Goal: Use online tool/utility: Utilize a website feature to perform a specific function

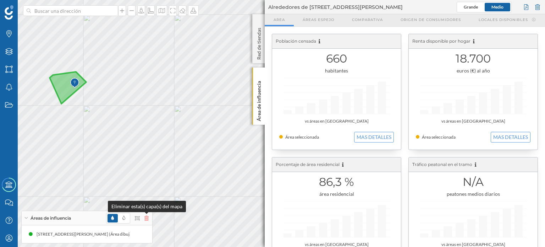
click at [147, 218] on icon at bounding box center [146, 217] width 4 height 5
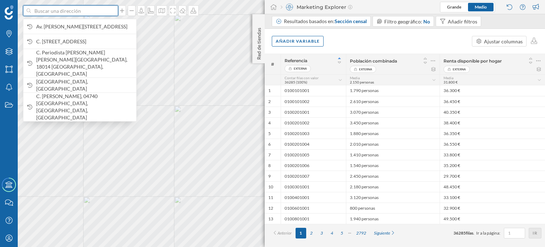
click at [60, 6] on input at bounding box center [71, 10] width 80 height 11
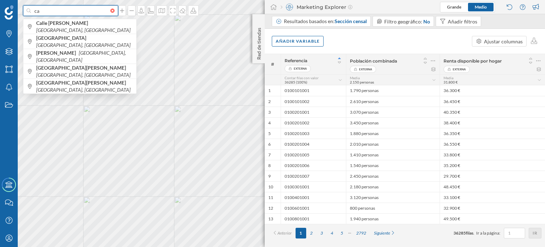
type input "c"
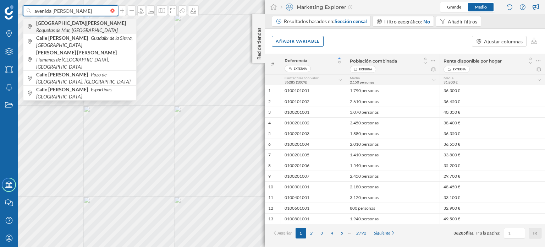
type input "avenida [PERSON_NAME]"
click at [109, 27] on icon "Roquetas de Mar, [GEOGRAPHIC_DATA]" at bounding box center [77, 30] width 82 height 6
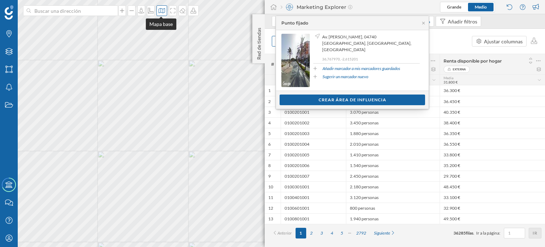
click at [163, 10] on icon at bounding box center [161, 11] width 7 height 6
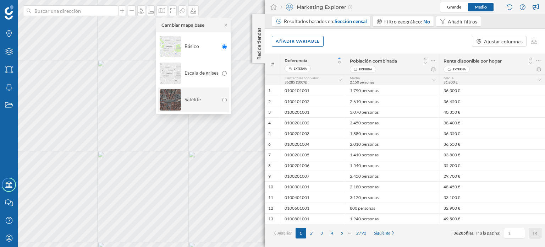
click at [216, 96] on div "Satélite" at bounding box center [189, 99] width 59 height 25
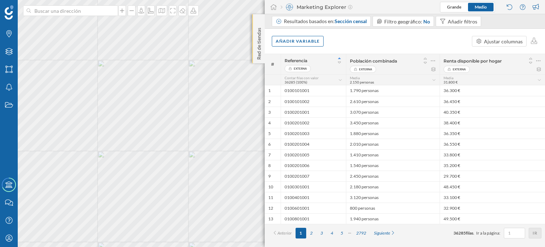
click at [257, 19] on div "Red de tiendas" at bounding box center [258, 38] width 12 height 49
click at [259, 20] on icon at bounding box center [259, 21] width 2 height 3
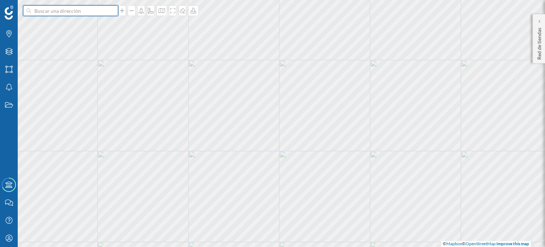
click at [74, 13] on input at bounding box center [71, 10] width 80 height 11
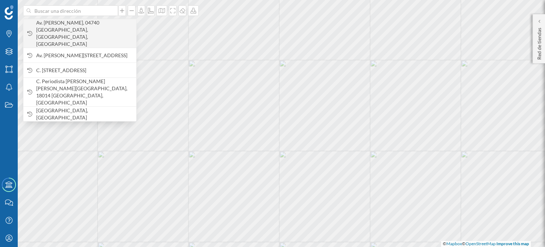
click at [70, 27] on span "Av. [PERSON_NAME], 04740 [GEOGRAPHIC_DATA], [GEOGRAPHIC_DATA], [GEOGRAPHIC_DATA]" at bounding box center [84, 33] width 97 height 28
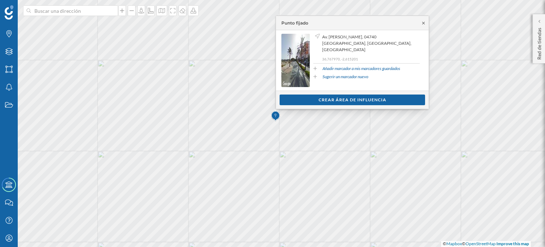
click at [422, 23] on icon at bounding box center [423, 23] width 5 height 4
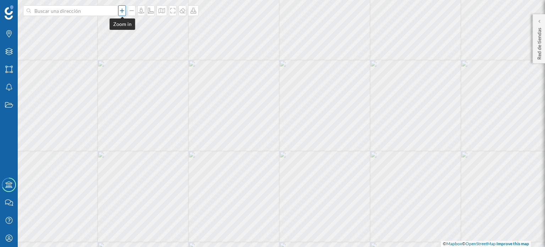
click at [121, 7] on div at bounding box center [122, 10] width 8 height 11
click at [121, 8] on icon at bounding box center [122, 11] width 7 height 6
click at [132, 8] on icon at bounding box center [131, 11] width 7 height 6
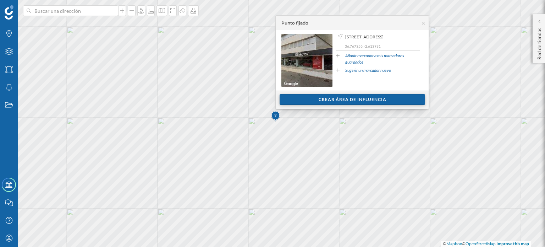
click at [342, 99] on div "Crear área de influencia" at bounding box center [353, 99] width 146 height 11
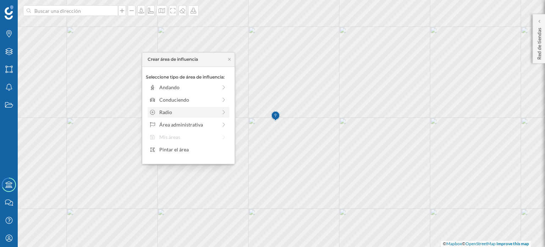
click at [219, 110] on div "Radio" at bounding box center [187, 111] width 77 height 7
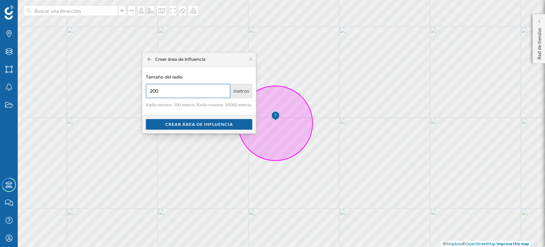
click at [223, 88] on input "200" at bounding box center [188, 91] width 84 height 14
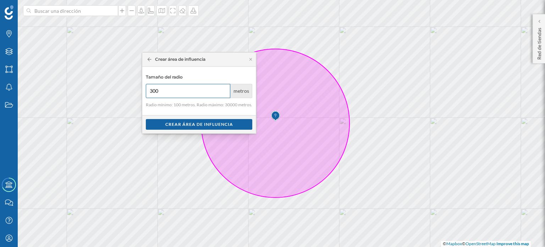
type input "300"
click at [223, 88] on input "300" at bounding box center [188, 91] width 84 height 14
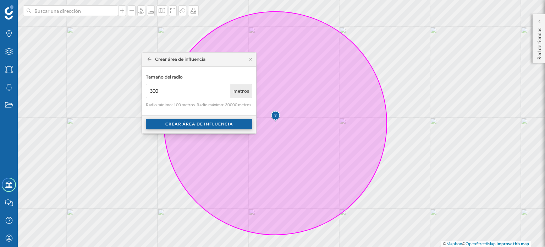
click at [203, 122] on div "Crear área de influencia" at bounding box center [199, 124] width 106 height 11
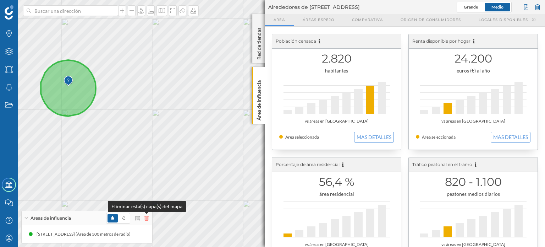
click at [147, 216] on icon at bounding box center [146, 217] width 4 height 5
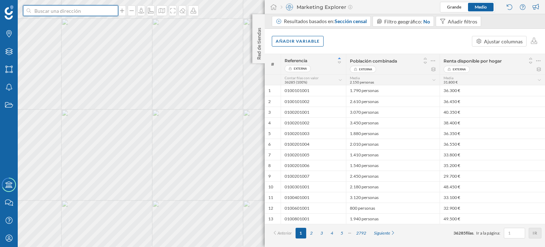
click at [81, 10] on input at bounding box center [71, 10] width 80 height 11
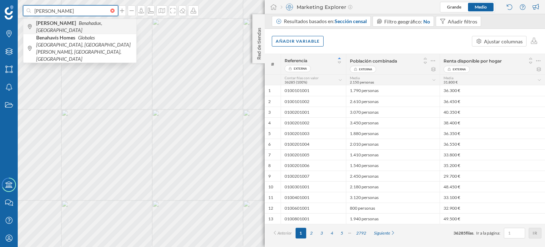
type input "[PERSON_NAME]"
click at [81, 26] on icon "Benahadux, [GEOGRAPHIC_DATA]" at bounding box center [69, 26] width 66 height 13
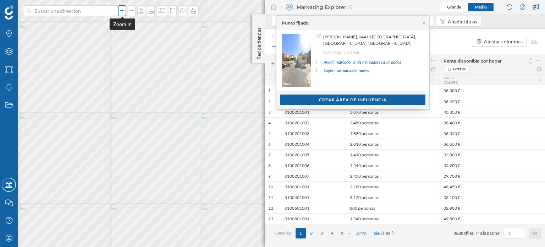
click at [120, 9] on icon at bounding box center [122, 11] width 7 height 6
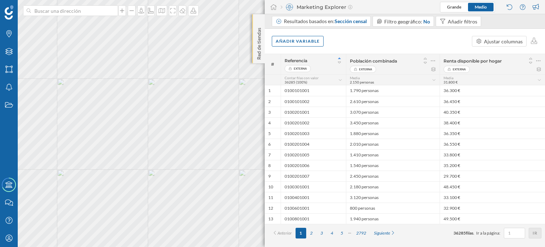
click at [258, 20] on div "Red de tiendas" at bounding box center [258, 38] width 12 height 49
click at [258, 20] on icon at bounding box center [259, 21] width 2 height 3
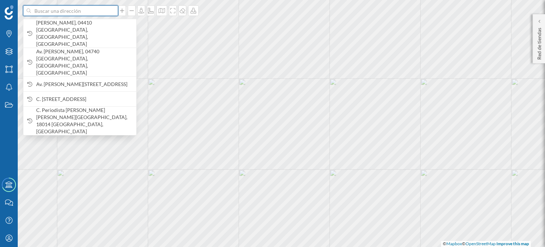
click at [79, 9] on input at bounding box center [71, 10] width 80 height 11
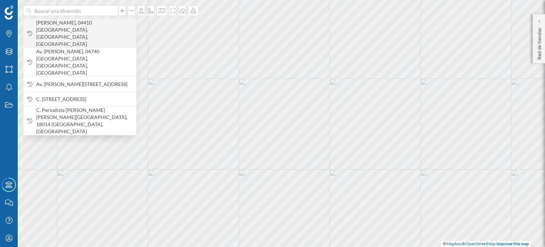
click at [60, 28] on span "[PERSON_NAME], 04410 [GEOGRAPHIC_DATA], [GEOGRAPHIC_DATA], [GEOGRAPHIC_DATA]" at bounding box center [84, 33] width 97 height 28
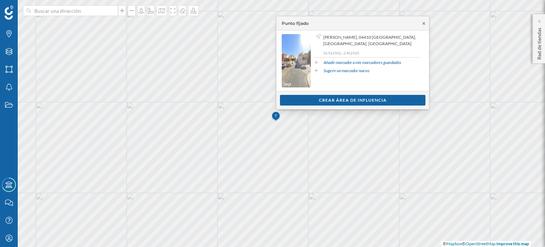
click at [423, 22] on icon at bounding box center [423, 23] width 5 height 4
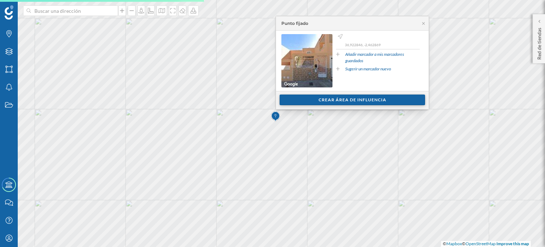
click at [345, 97] on div "Crear área de influencia" at bounding box center [353, 99] width 146 height 11
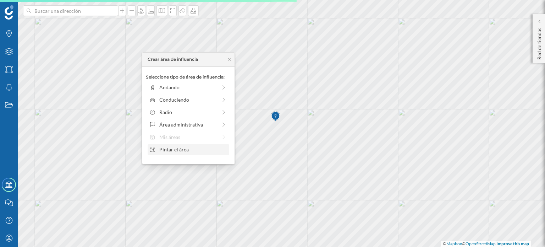
click at [187, 148] on div "Pintar el área" at bounding box center [193, 149] width 68 height 7
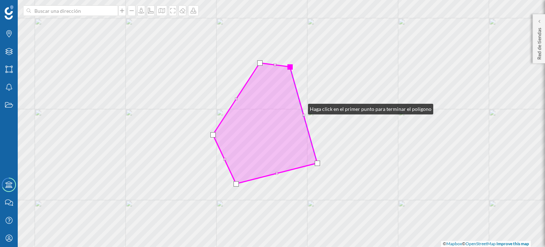
click at [301, 107] on icon at bounding box center [265, 123] width 104 height 121
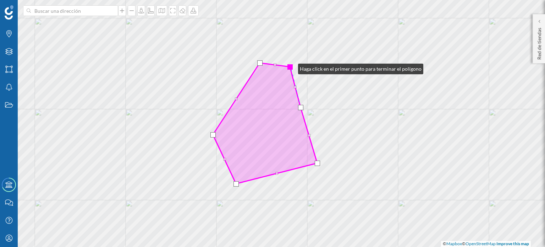
click at [291, 67] on div at bounding box center [290, 66] width 5 height 5
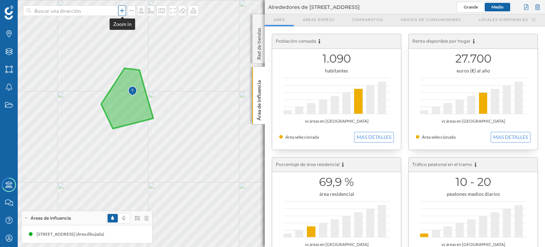
click at [124, 11] on icon at bounding box center [122, 11] width 7 height 6
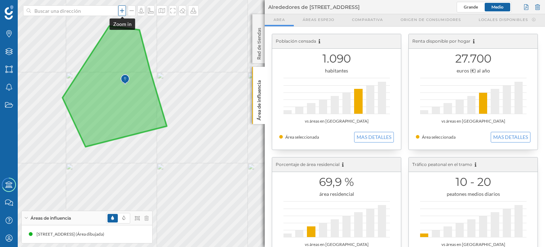
click at [121, 11] on icon at bounding box center [122, 11] width 7 height 6
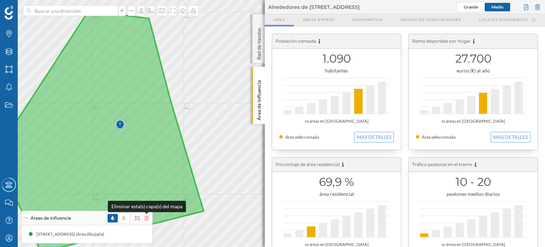
click at [147, 217] on icon at bounding box center [146, 217] width 4 height 5
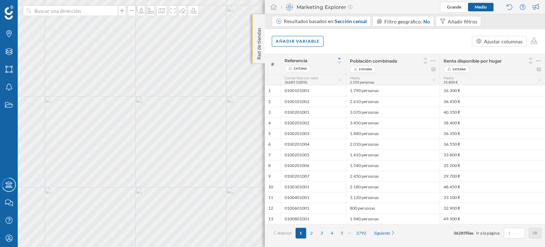
click at [258, 21] on div "Red de tiendas" at bounding box center [258, 38] width 12 height 49
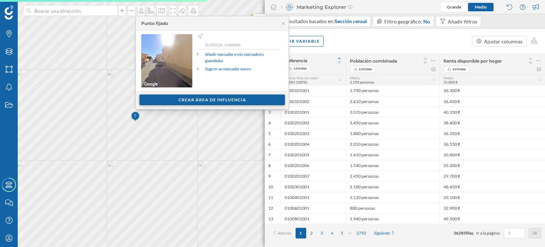
click at [220, 99] on div "Crear área de influencia" at bounding box center [212, 99] width 146 height 11
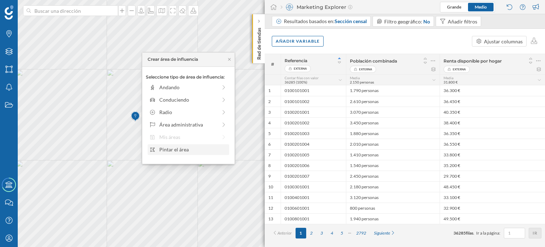
click at [188, 148] on div "Pintar el área" at bounding box center [193, 149] width 68 height 7
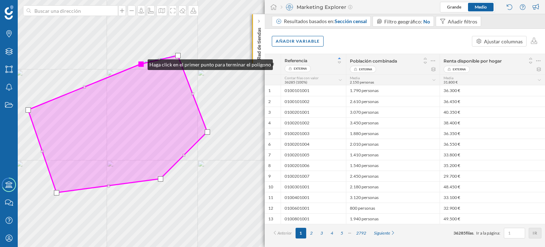
click at [141, 63] on div at bounding box center [140, 63] width 5 height 5
